Goal: Use online tool/utility: Use online tool/utility

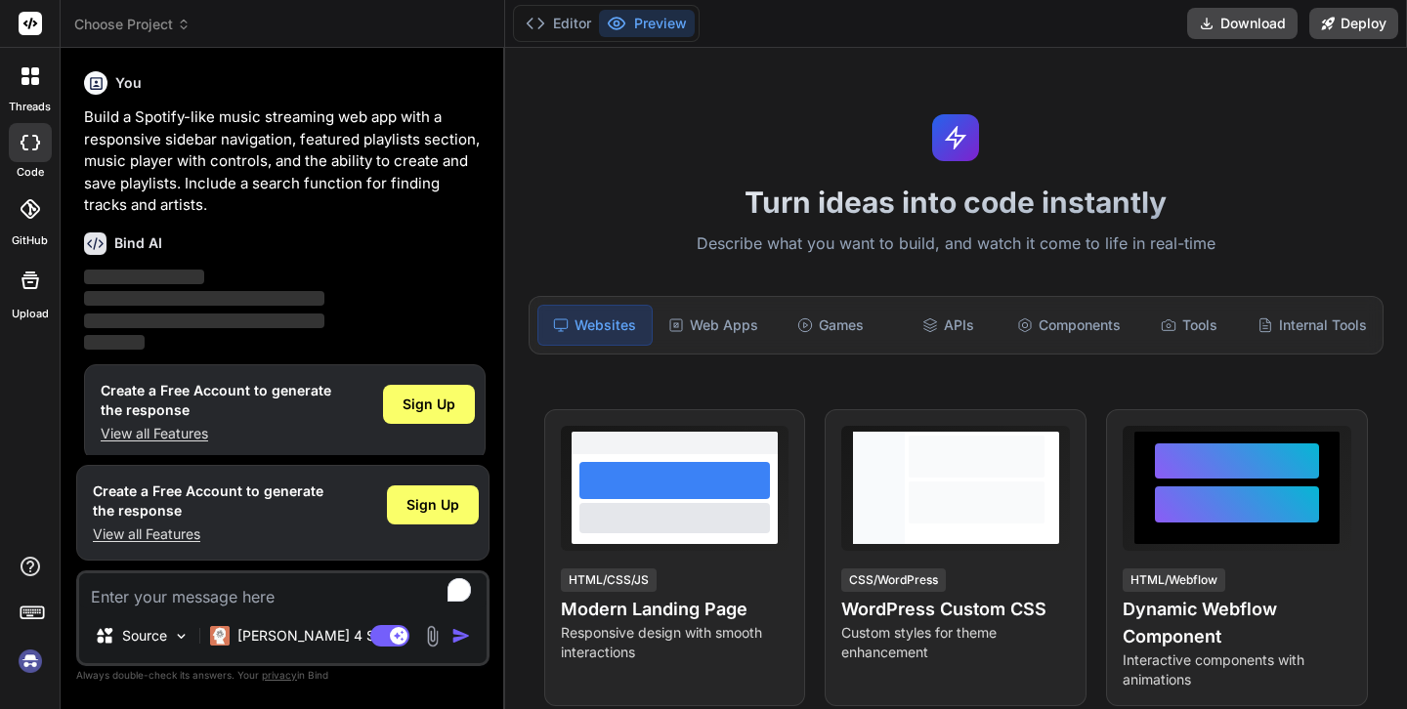
click at [234, 117] on p "Build a Spotify-like music streaming web app with a responsive sidebar navigati…" at bounding box center [285, 162] width 402 height 110
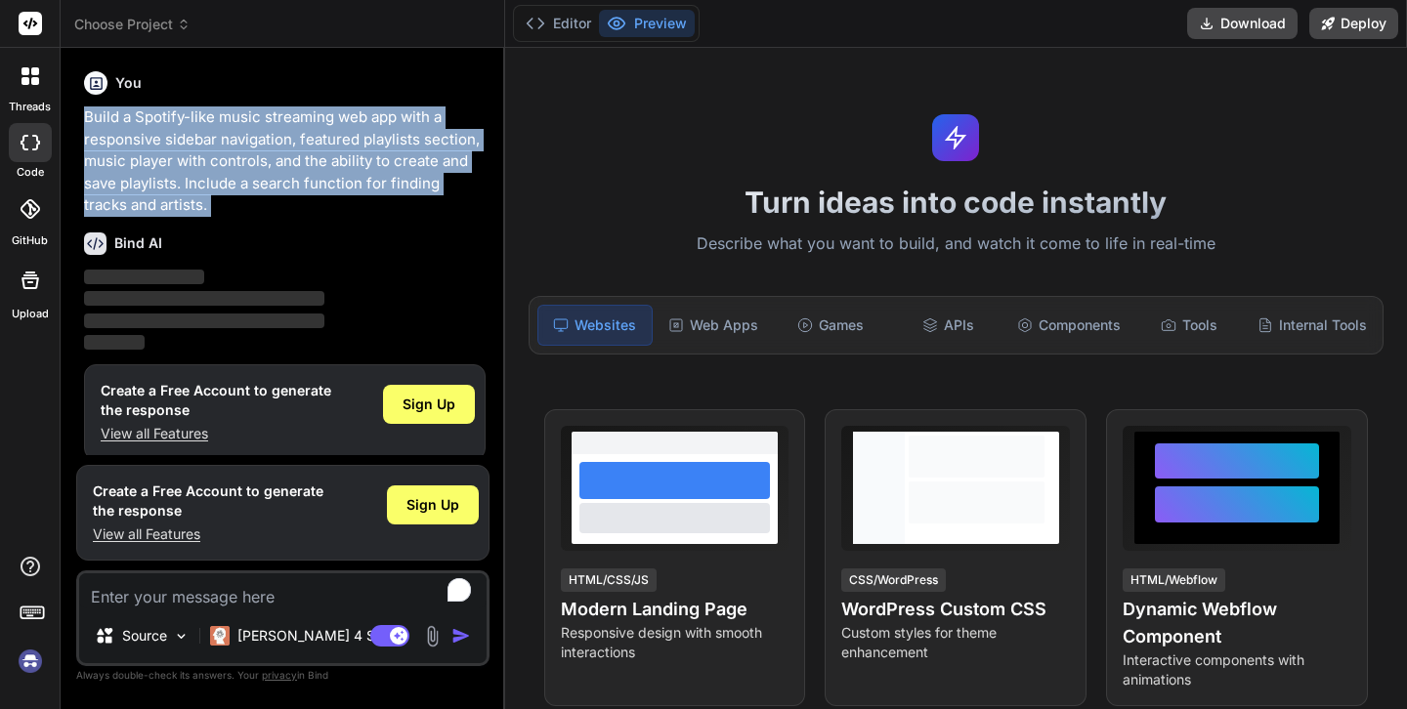
click at [234, 117] on p "Build a Spotify-like music streaming web app with a responsive sidebar navigati…" at bounding box center [285, 162] width 402 height 110
click at [285, 143] on p "Build a Spotify-like music streaming web app with a responsive sidebar navigati…" at bounding box center [285, 162] width 402 height 110
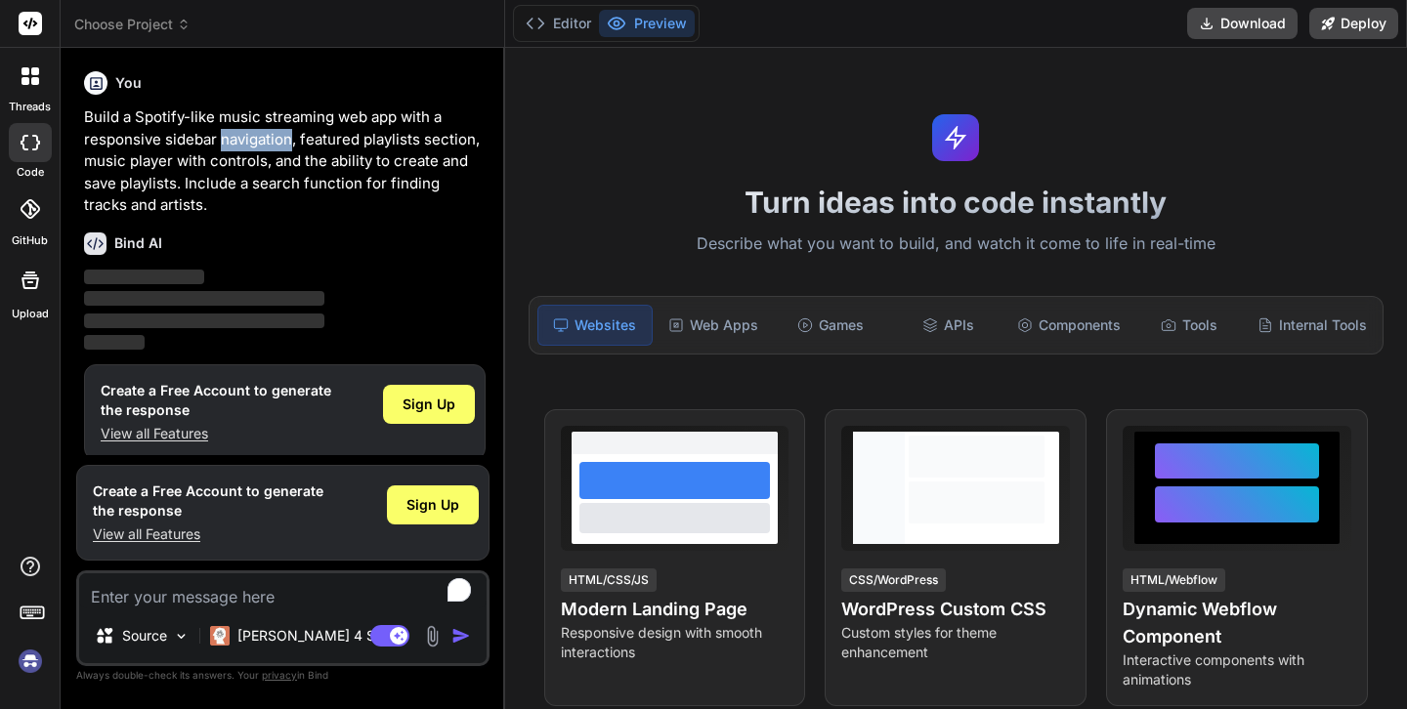
click at [285, 143] on p "Build a Spotify-like music streaming web app with a responsive sidebar navigati…" at bounding box center [285, 162] width 402 height 110
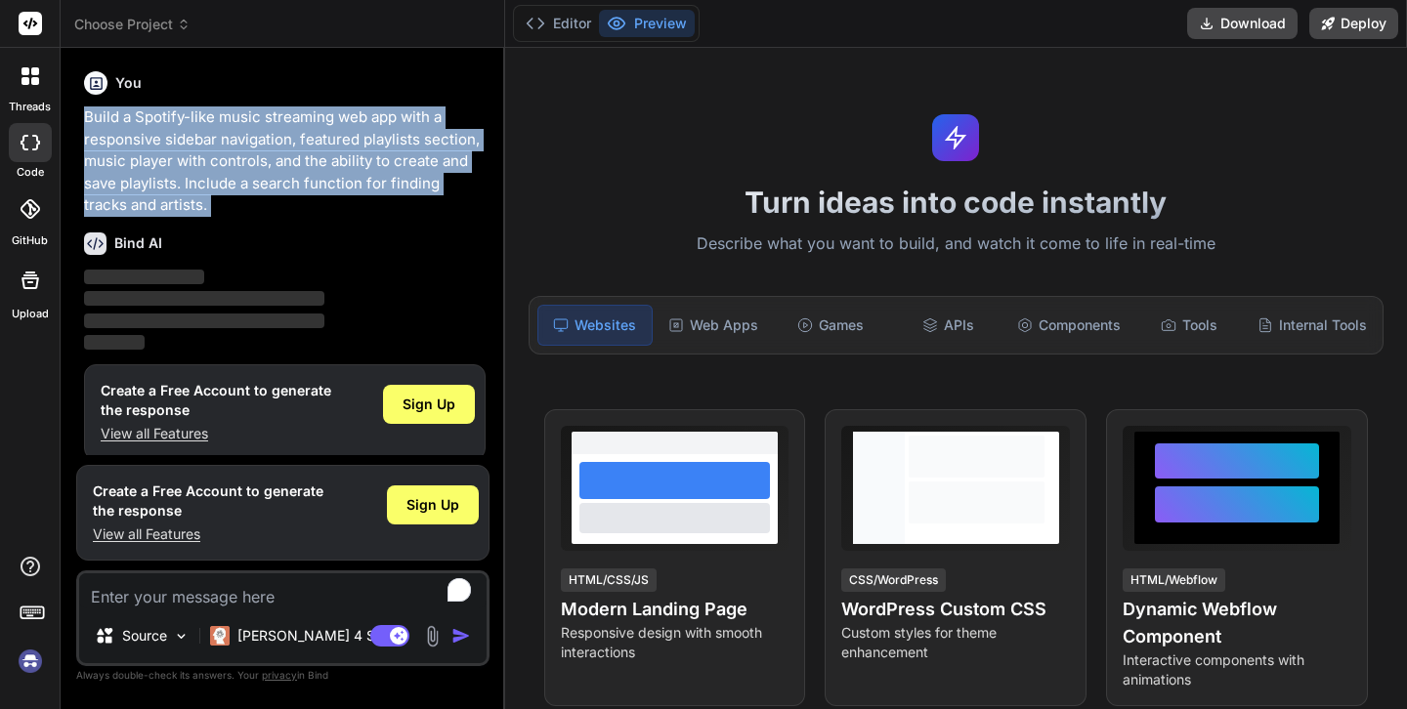
click at [285, 143] on p "Build a Spotify-like music streaming web app with a responsive sidebar navigati…" at bounding box center [285, 162] width 402 height 110
click at [245, 156] on p "Build a Spotify-like music streaming web app with a responsive sidebar navigati…" at bounding box center [285, 162] width 402 height 110
drag, startPoint x: 204, startPoint y: 208, endPoint x: 83, endPoint y: 119, distance: 150.3
click at [84, 119] on p "Build a Spotify-like music streaming web app with a responsive sidebar navigati…" at bounding box center [285, 162] width 402 height 110
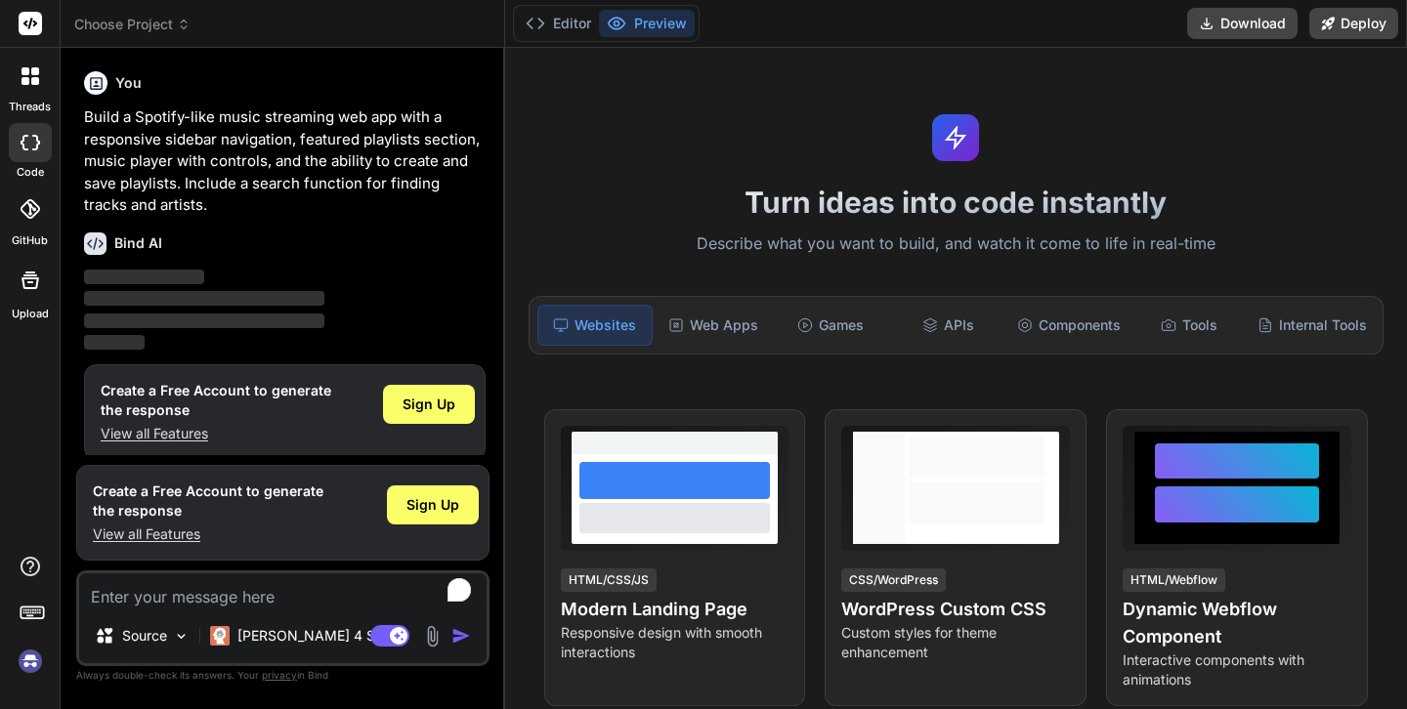
click at [405, 233] on div "Bind AI" at bounding box center [285, 244] width 402 height 22
click at [178, 634] on img at bounding box center [181, 636] width 17 height 17
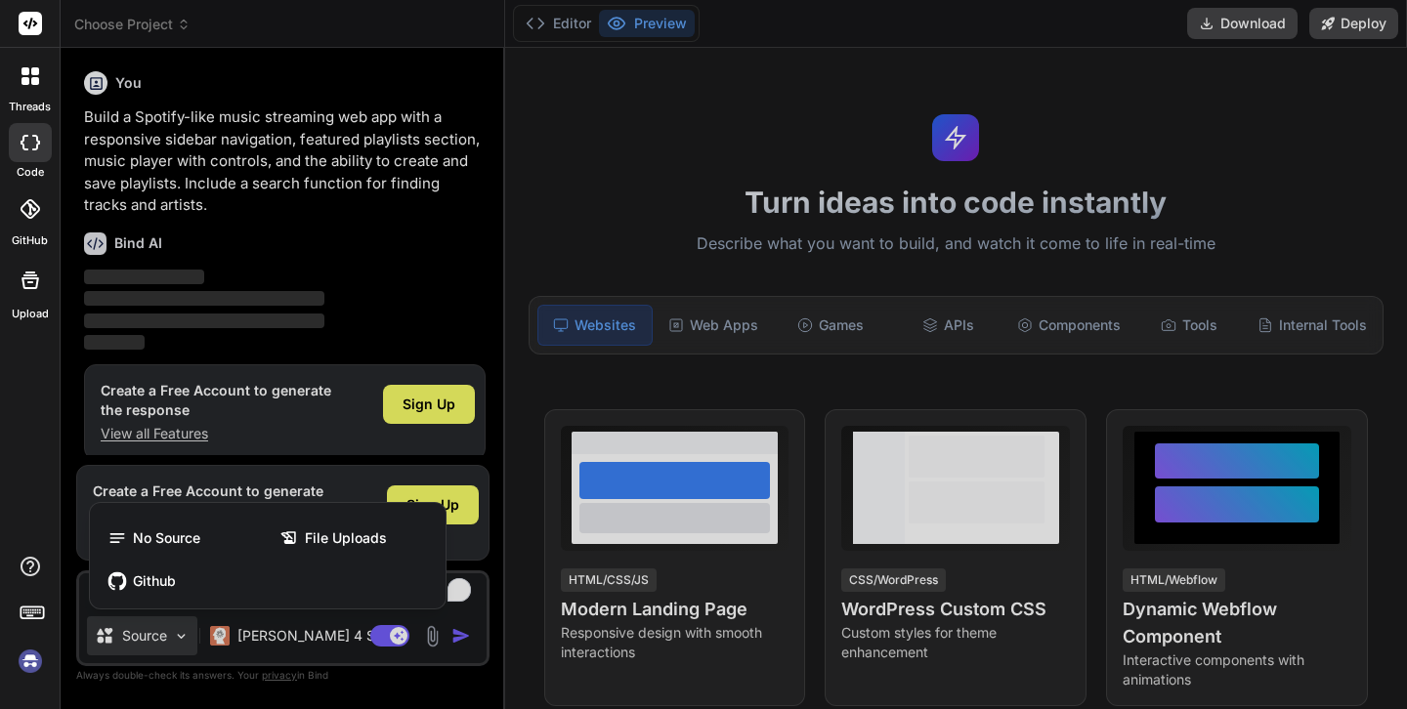
click at [178, 634] on div at bounding box center [703, 354] width 1407 height 709
type textarea "x"
